Goal: Task Accomplishment & Management: Manage account settings

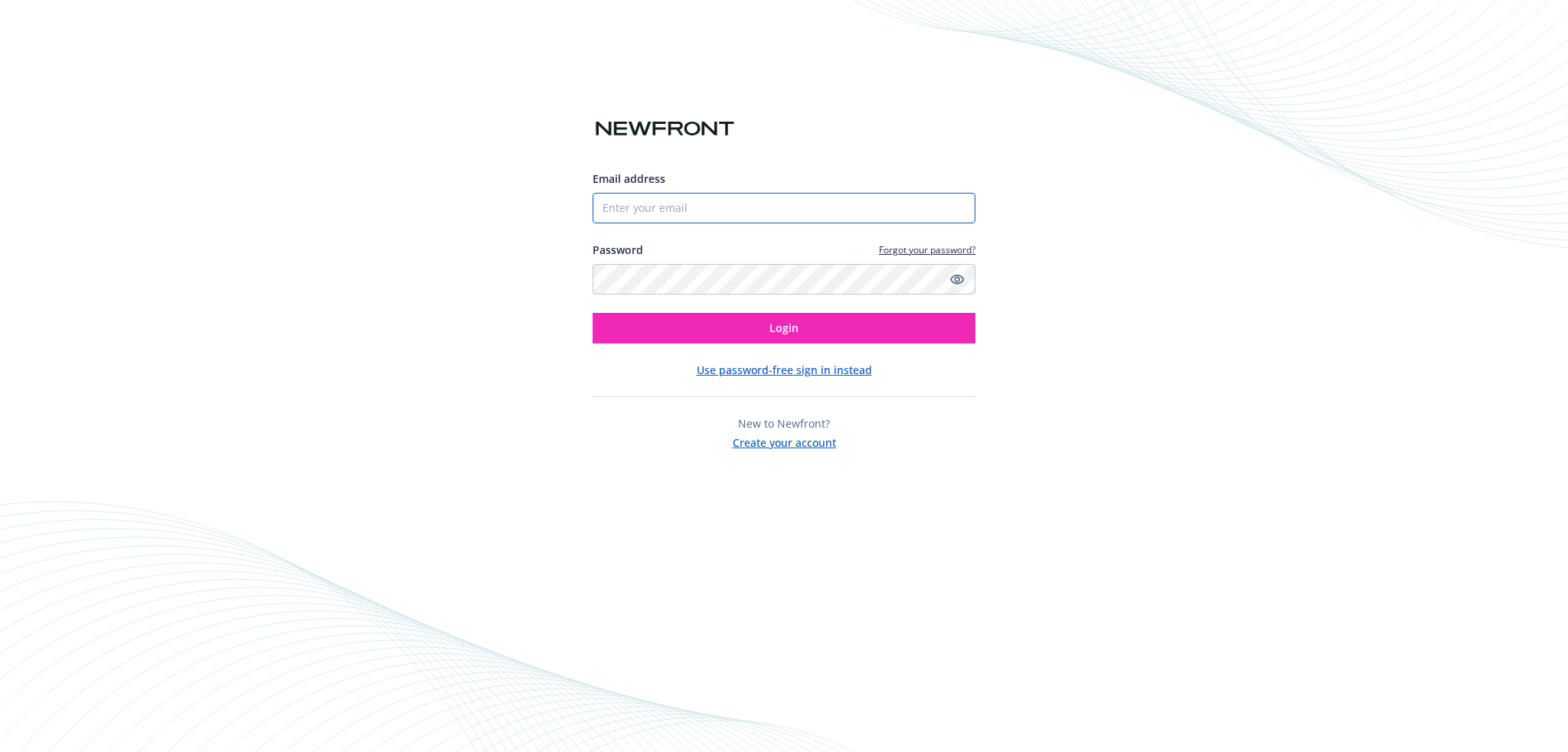
type input "[PERSON_NAME][EMAIL_ADDRESS][DOMAIN_NAME]"
click at [683, 202] on input "[PERSON_NAME][EMAIL_ADDRESS][DOMAIN_NAME]" at bounding box center [784, 209] width 383 height 31
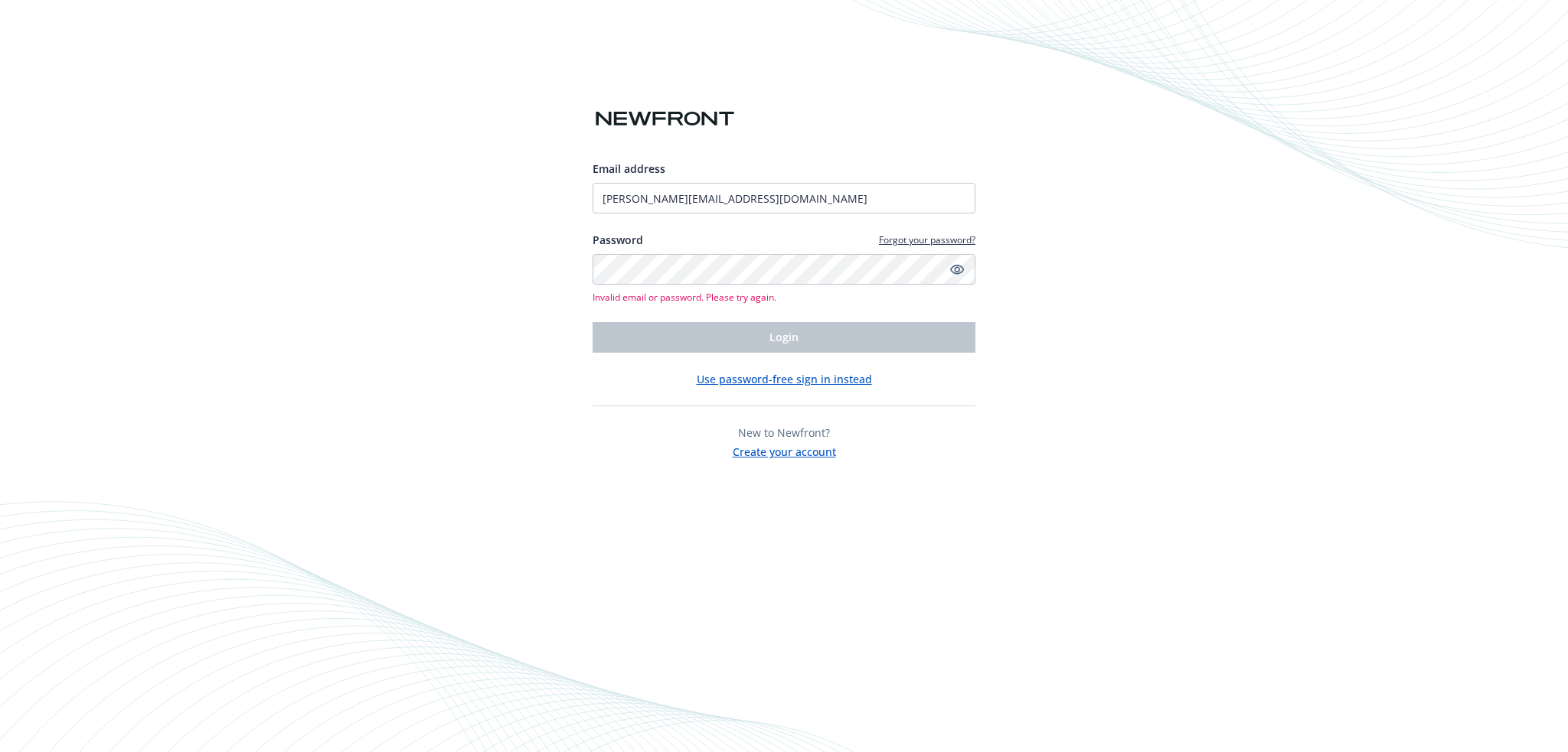
click at [925, 235] on link "Forgot your password?" at bounding box center [927, 240] width 96 height 13
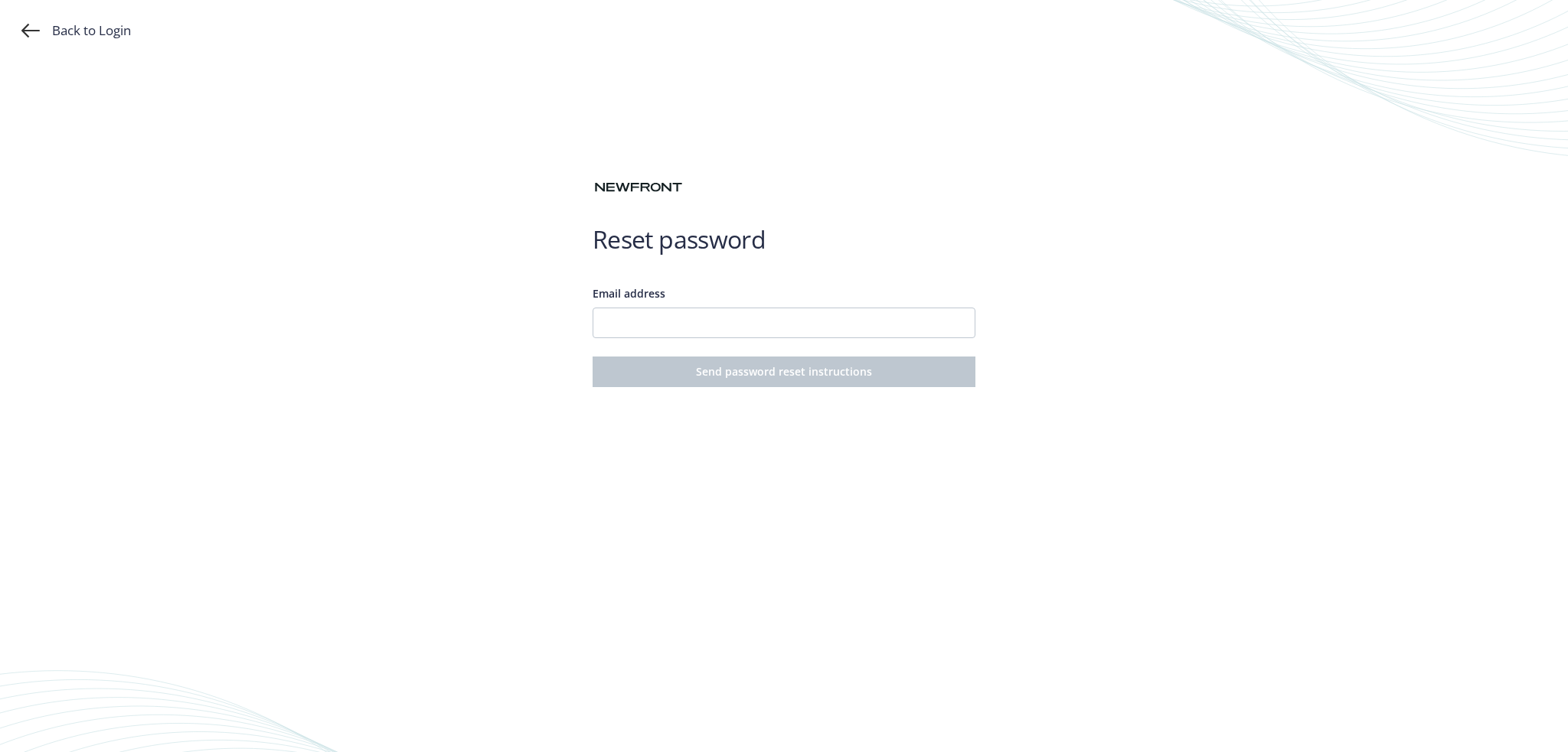
drag, startPoint x: 611, startPoint y: 301, endPoint x: 618, endPoint y: 319, distance: 19.3
click at [612, 309] on div "Email address" at bounding box center [784, 311] width 383 height 53
click at [619, 321] on input "Email address" at bounding box center [784, 323] width 383 height 31
type input "[PERSON_NAME][EMAIL_ADDRESS][DOMAIN_NAME]"
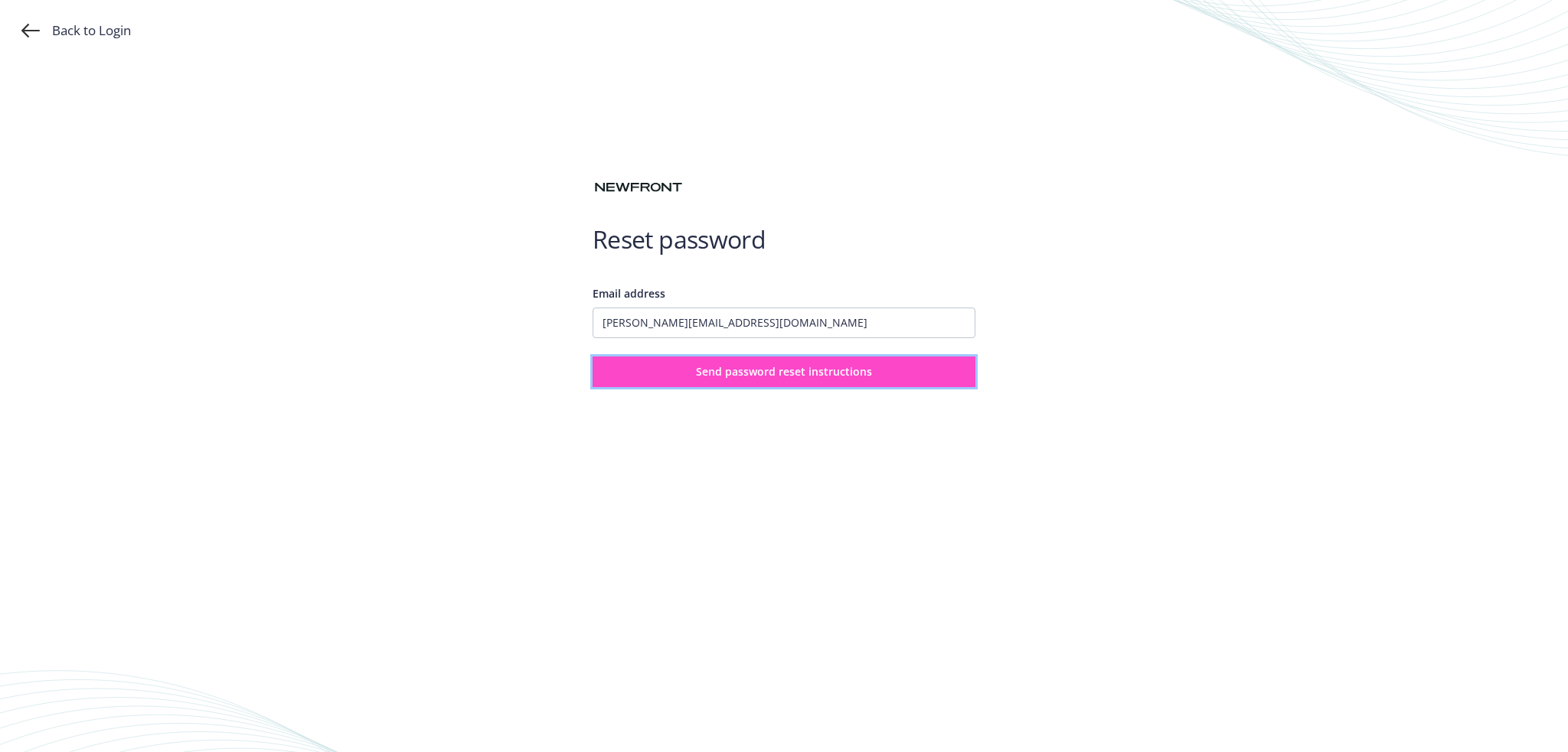
click at [830, 370] on span "Send password reset instructions" at bounding box center [784, 372] width 176 height 15
